Goal: Information Seeking & Learning: Compare options

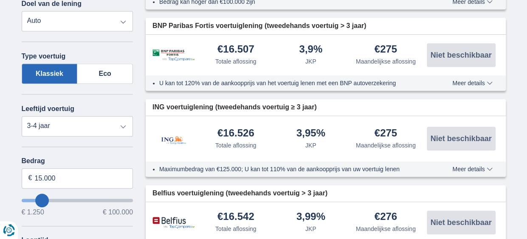
scroll to position [230, 0]
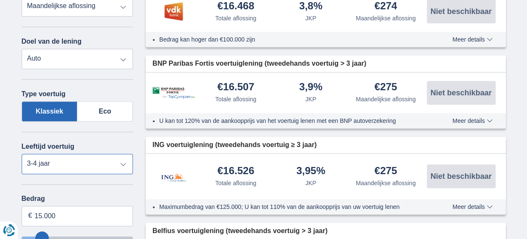
click at [116, 163] on select "Nieuw 0-1 jaar 1-2 jaar 2-3 jaar 3-4 jaar 4-5 jaar 5+ jaar" at bounding box center [78, 164] width 112 height 20
select select "new"
click at [22, 154] on select "Nieuw 0-1 jaar 1-2 jaar 2-3 jaar 3-4 jaar 4-5 jaar 5+ jaar" at bounding box center [78, 164] width 112 height 20
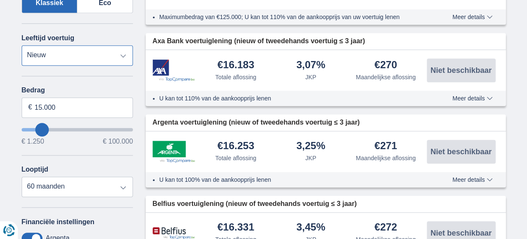
scroll to position [349, 0]
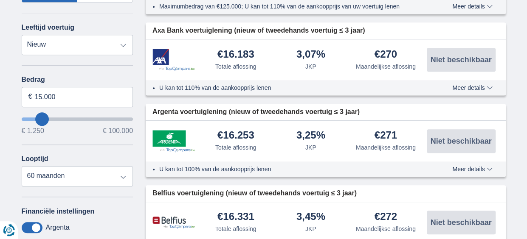
type input "19.250"
type input "19250"
select select "84"
type input "20250"
type input "20.250"
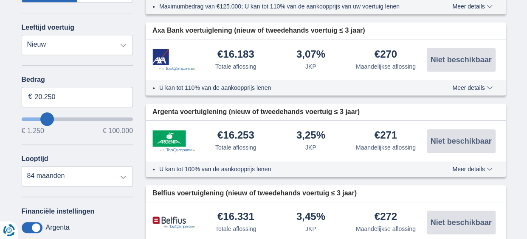
select select "120"
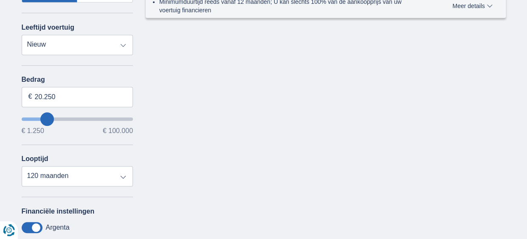
type input "23.250"
type input "24250"
type input "39.250"
type input "39250"
click at [66, 118] on input "wantToBorrow" at bounding box center [78, 119] width 112 height 3
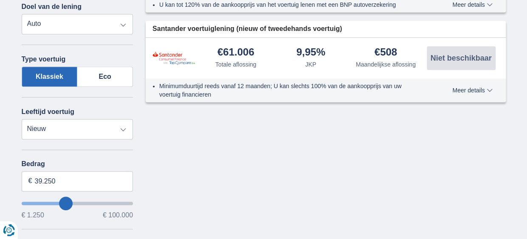
scroll to position [312, 0]
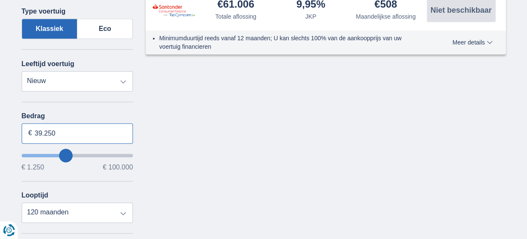
click at [51, 137] on input "39.250" at bounding box center [78, 134] width 112 height 20
click at [41, 132] on input "39.250" at bounding box center [78, 134] width 112 height 20
click at [60, 130] on input "30.250" at bounding box center [78, 134] width 112 height 20
type input "30.000"
type input "30250"
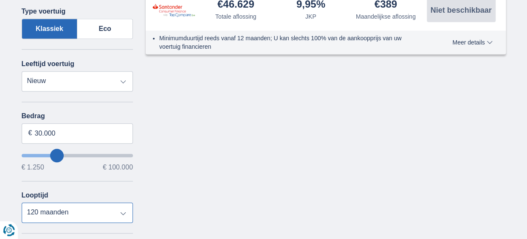
select select "60"
click at [22, 203] on select "12 maanden 18 maanden 24 maanden 30 maanden 36 maanden 42 maanden 48 maanden 60…" at bounding box center [78, 213] width 112 height 20
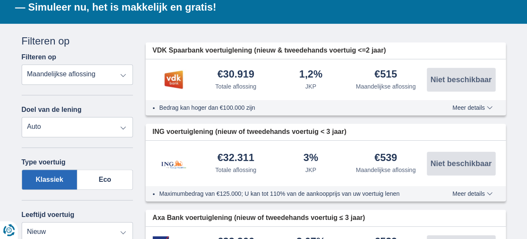
scroll to position [166, 0]
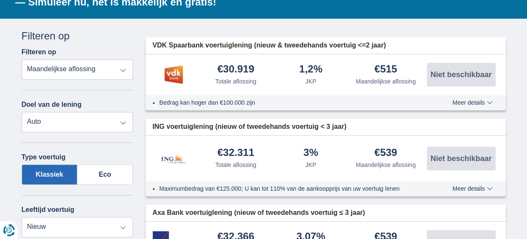
click at [472, 103] on span "Meer details" at bounding box center [472, 103] width 40 height 6
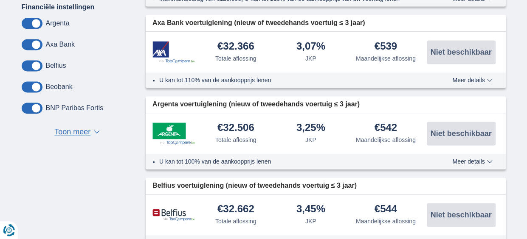
scroll to position [548, 0]
